Goal: Answer question/provide support: Share knowledge or assist other users

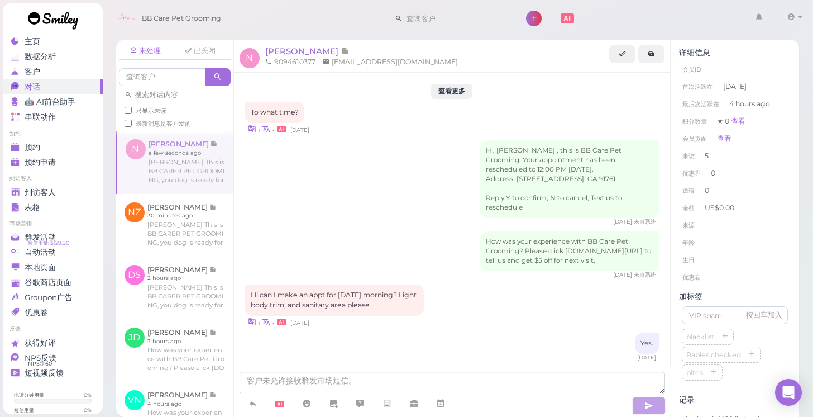
scroll to position [1420, 0]
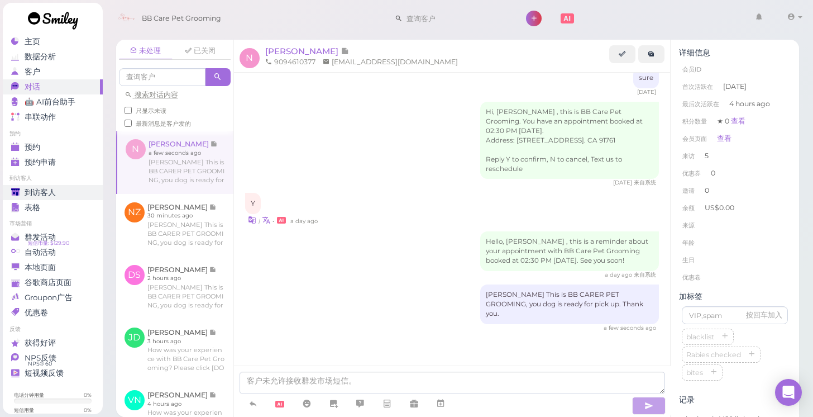
click at [49, 185] on link "到访客人" at bounding box center [53, 192] width 100 height 15
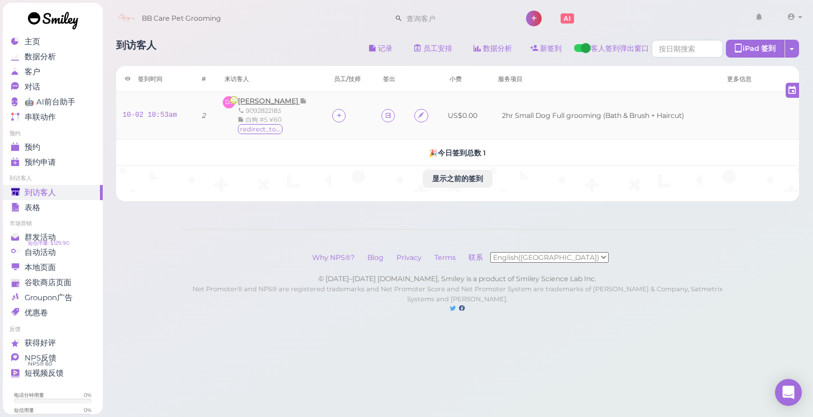
click at [269, 99] on span "[PERSON_NAME]" at bounding box center [269, 101] width 62 height 8
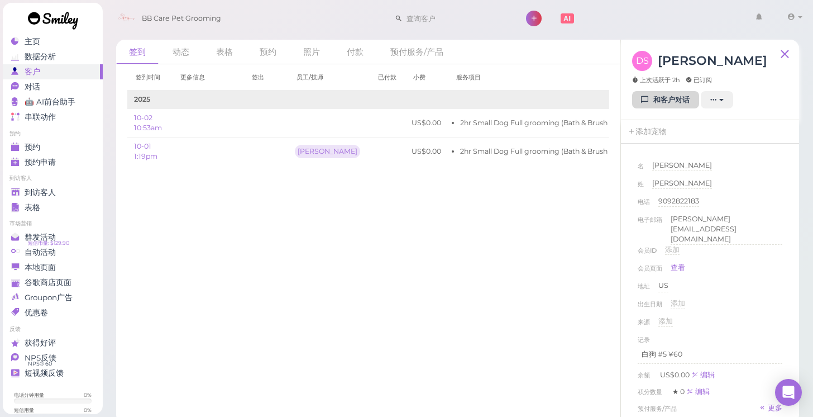
click at [658, 102] on link "和客户对话" at bounding box center [665, 100] width 67 height 18
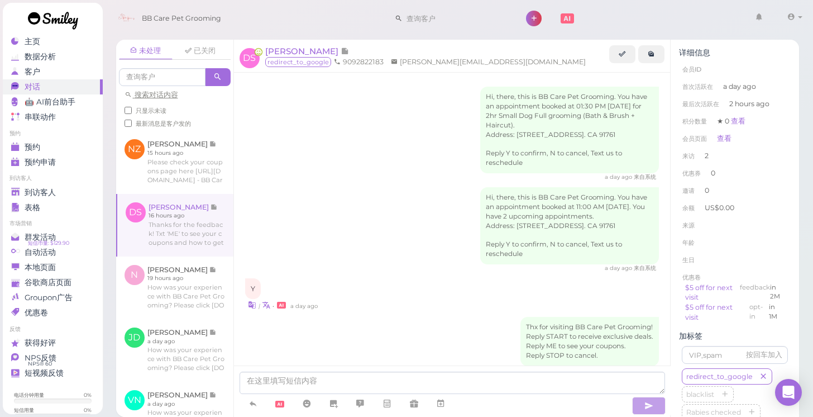
scroll to position [428, 0]
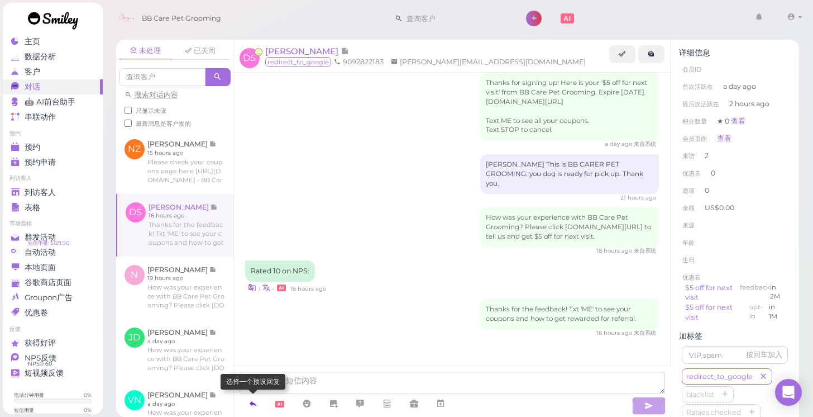
click at [254, 406] on icon at bounding box center [253, 403] width 9 height 11
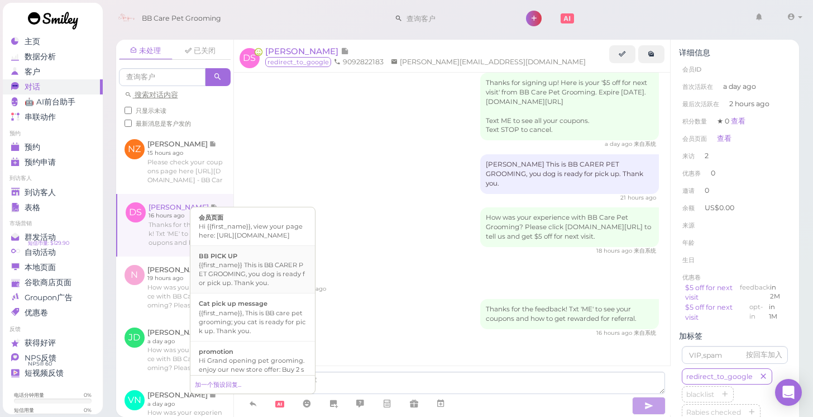
click at [254, 279] on div "{{first_name}} This is BB CARER PET GROOMING, you dog is ready for pick up. Tha…" at bounding box center [253, 273] width 108 height 27
type textarea "{{first_name}} This is BB CARER PET GROOMING, you dog is ready for pick up. Tha…"
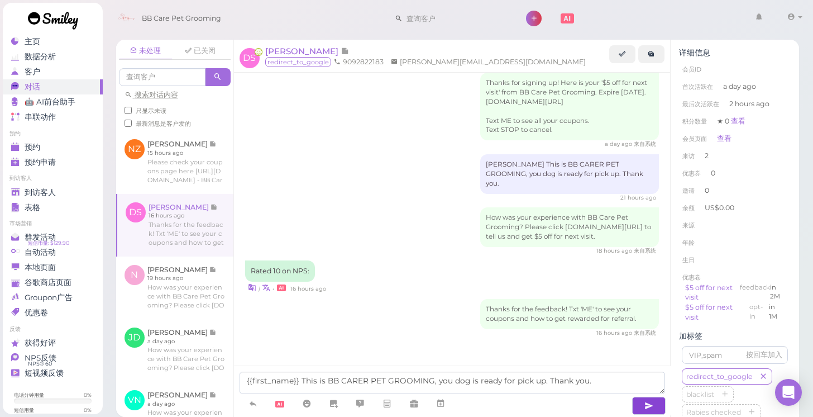
click at [643, 403] on button "button" at bounding box center [649, 406] width 34 height 18
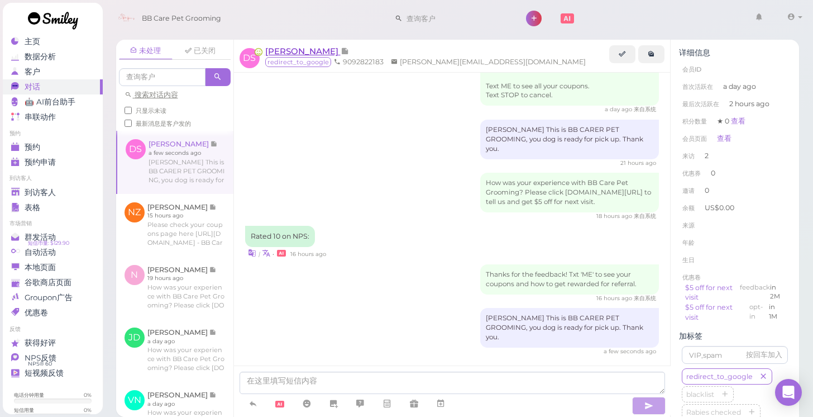
click at [300, 54] on span "[PERSON_NAME]" at bounding box center [302, 51] width 75 height 11
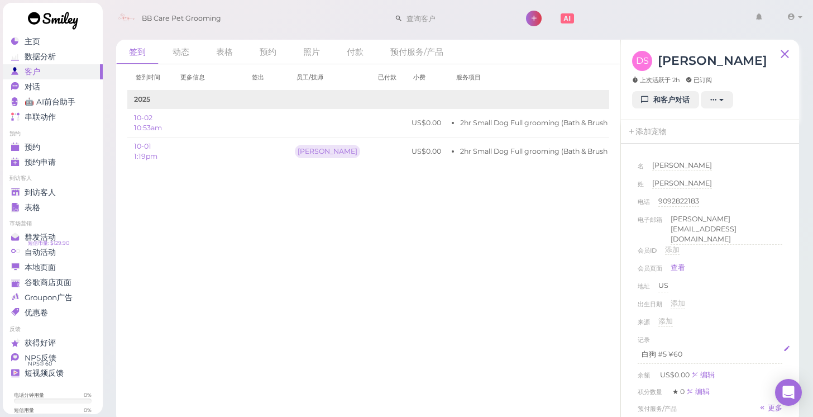
click at [689, 349] on p "白狗 #5 ¥60" at bounding box center [710, 354] width 137 height 10
click at [763, 316] on div "来源 添加" at bounding box center [710, 325] width 145 height 18
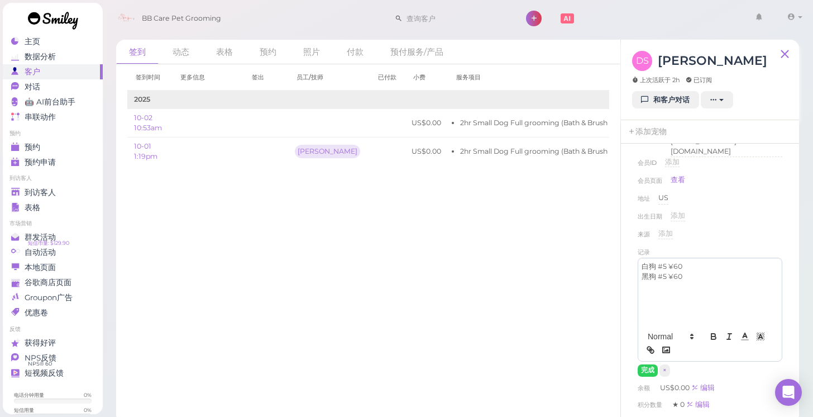
scroll to position [90, 0]
click at [647, 362] on button "完成" at bounding box center [648, 368] width 20 height 12
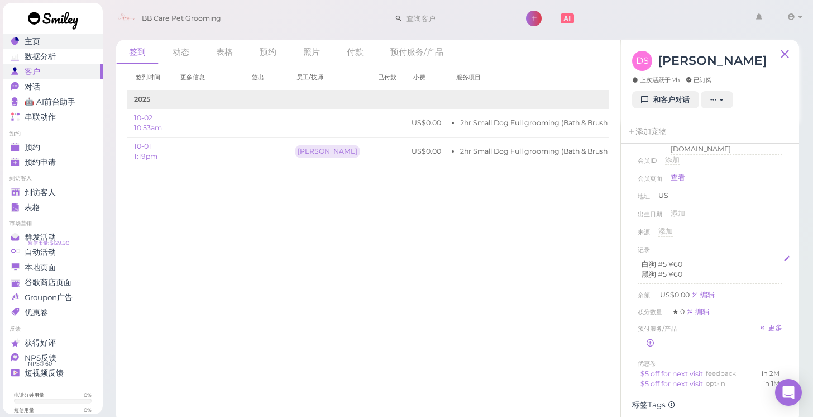
click at [51, 47] on link "主页" at bounding box center [53, 41] width 100 height 15
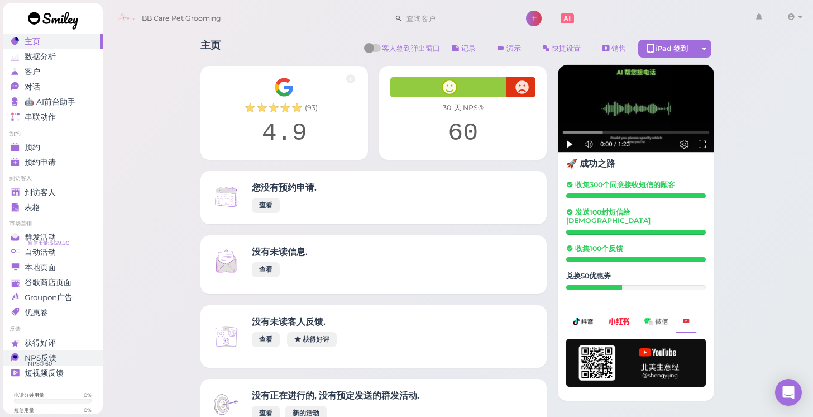
click at [70, 359] on div "NPS反馈" at bounding box center [51, 357] width 80 height 9
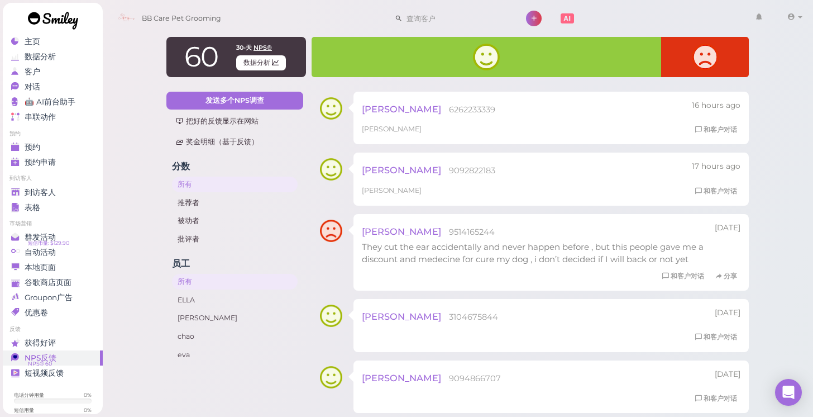
click at [56, 36] on link at bounding box center [53, 22] width 101 height 39
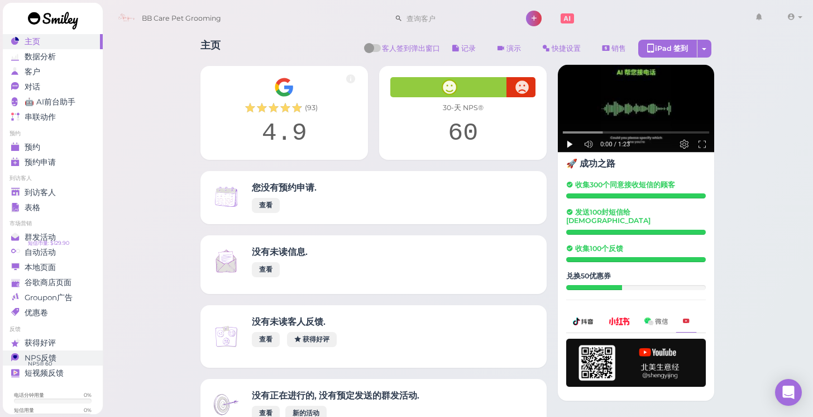
click at [54, 354] on span "NPS反馈" at bounding box center [41, 357] width 32 height 9
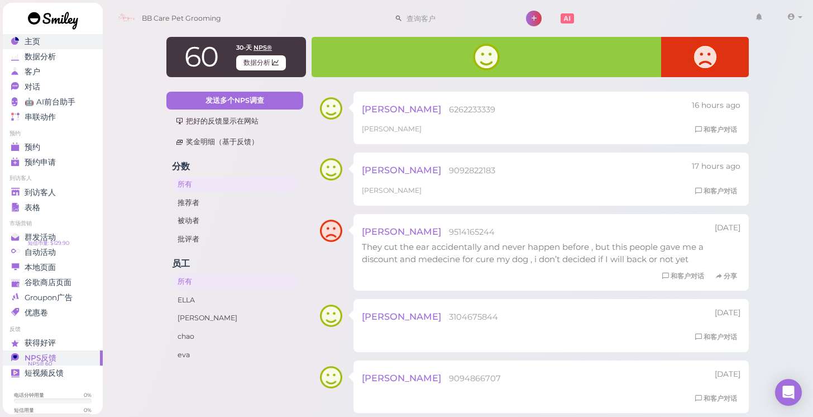
click at [74, 42] on div "主页" at bounding box center [51, 41] width 80 height 9
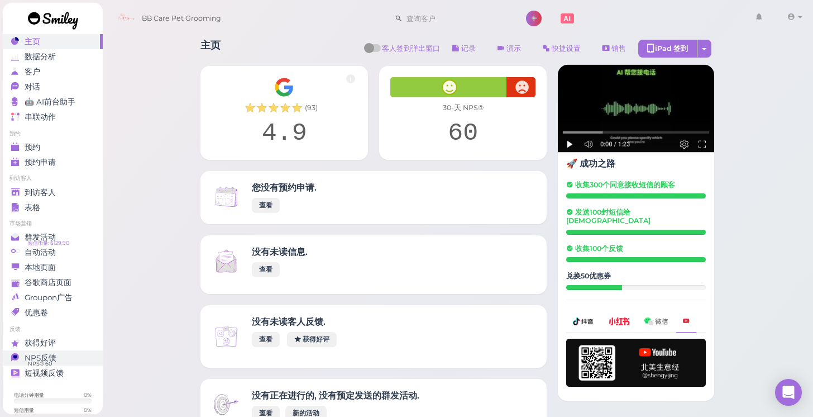
click at [84, 360] on div "NPS反馈" at bounding box center [51, 357] width 80 height 9
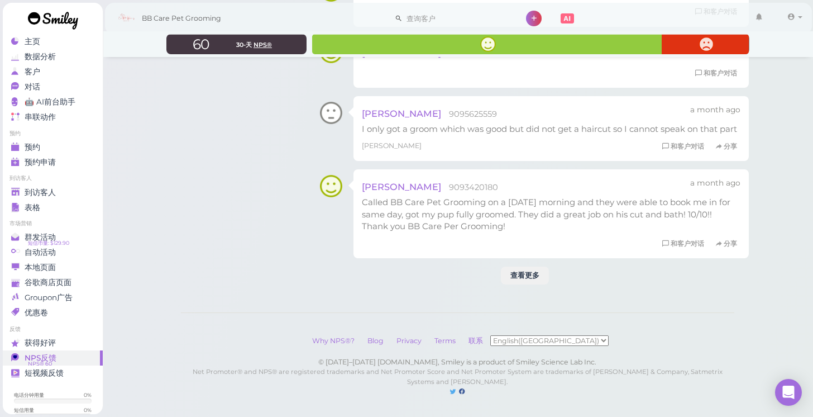
scroll to position [1863, 0]
click at [70, 43] on div "主页" at bounding box center [51, 41] width 80 height 9
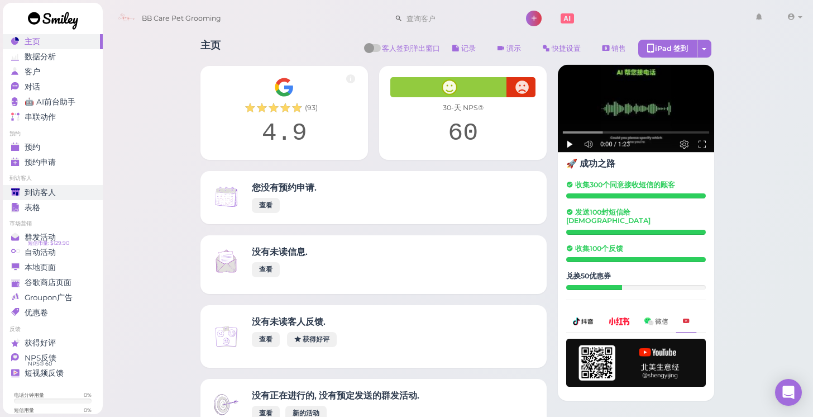
click at [73, 190] on div "到访客人" at bounding box center [51, 192] width 80 height 9
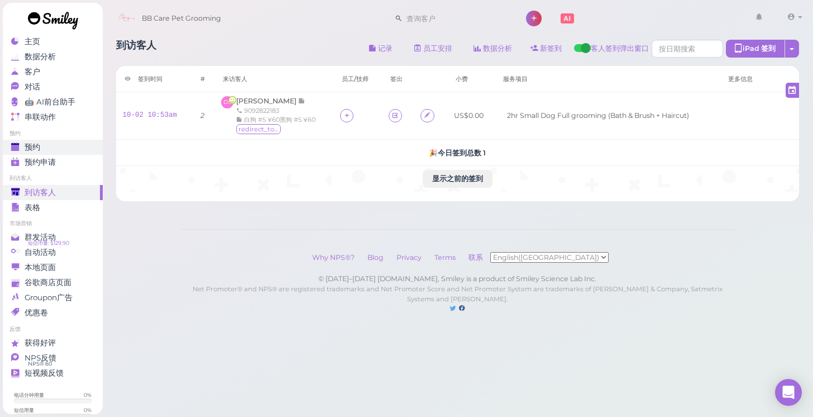
click at [67, 148] on div "预约" at bounding box center [51, 146] width 80 height 9
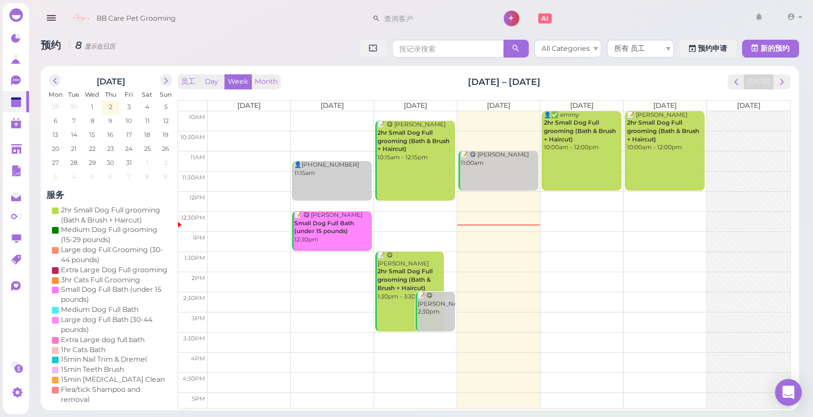
drag, startPoint x: 493, startPoint y: 306, endPoint x: 510, endPoint y: 279, distance: 32.1
click at [505, 282] on tbody "10am 10:30am 11am 11:30am 12pm 12:30pm 1pm 1:30pm 2pm 2:30pm 3pm 3:30pm 4pm 4:3…" at bounding box center [484, 271] width 612 height 321
click at [15, 40] on icon at bounding box center [15, 38] width 9 height 9
